Goal: Task Accomplishment & Management: Use online tool/utility

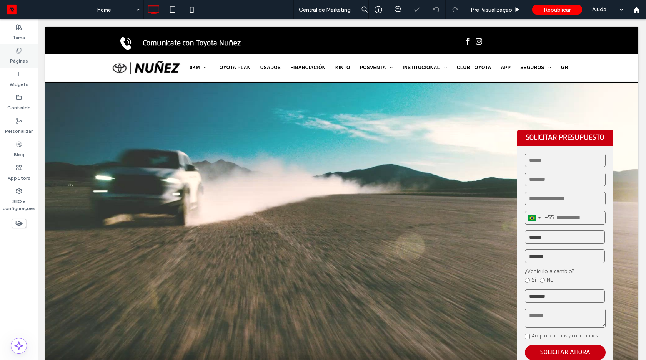
click at [22, 58] on label "Páginas" at bounding box center [19, 59] width 18 height 11
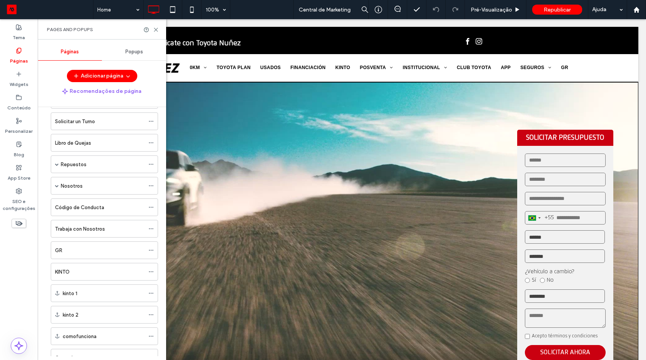
scroll to position [267, 0]
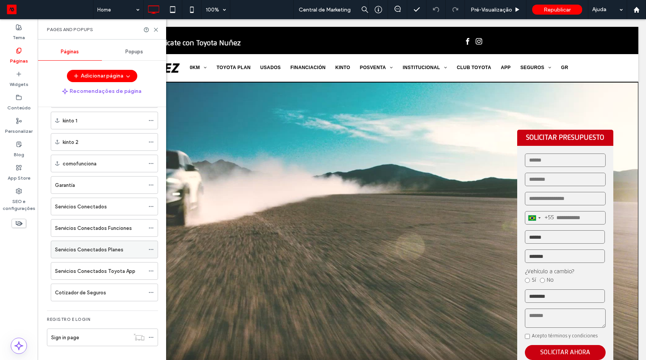
click at [99, 251] on label "Servicios Conectados Planes" at bounding box center [89, 249] width 68 height 13
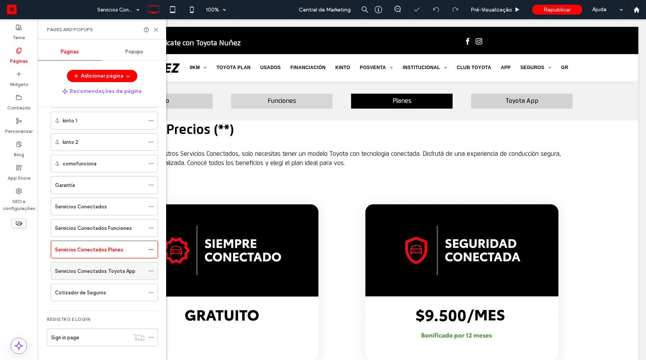
click at [104, 273] on label "Servicios Conectados Toyota App" at bounding box center [95, 271] width 80 height 13
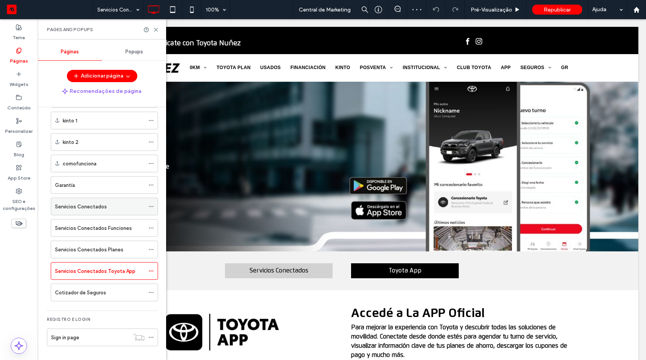
click at [100, 210] on label "Servicios Conectados" at bounding box center [81, 206] width 52 height 13
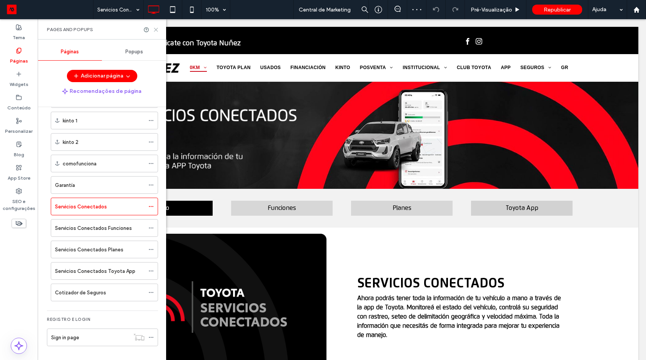
click at [156, 30] on use at bounding box center [155, 29] width 3 height 3
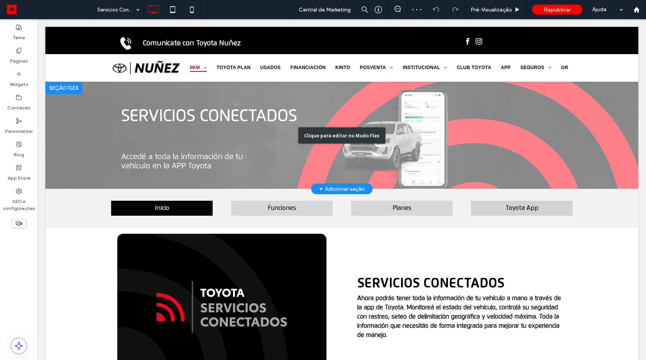
click at [74, 166] on div "Clique para editar no Modo Flex" at bounding box center [341, 135] width 593 height 107
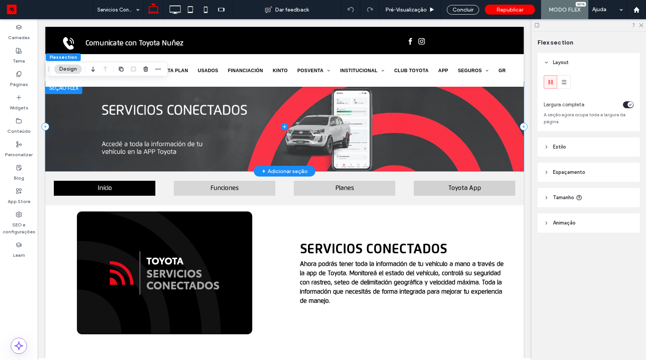
click at [56, 162] on span at bounding box center [284, 127] width 478 height 90
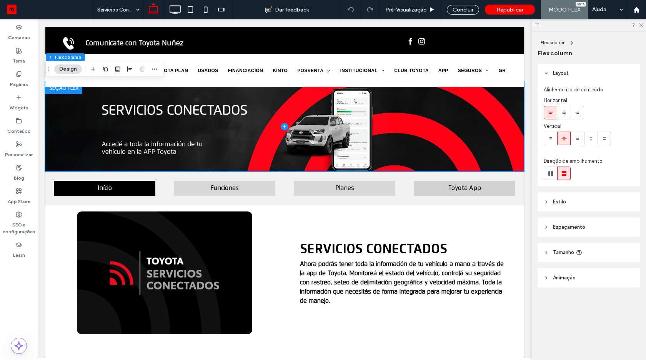
click at [558, 203] on span "Estilo" at bounding box center [559, 202] width 13 height 8
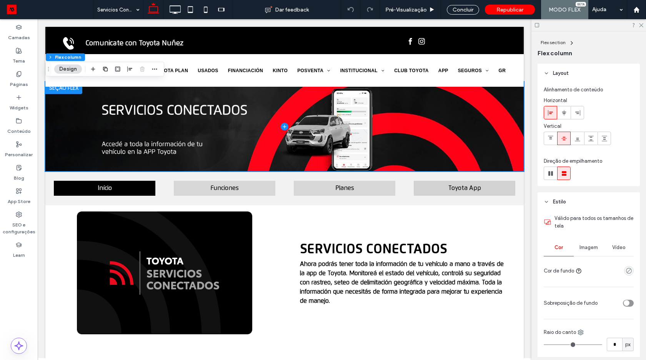
click at [583, 246] on span "Imagem" at bounding box center [588, 248] width 18 height 6
